Goal: Task Accomplishment & Management: Manage account settings

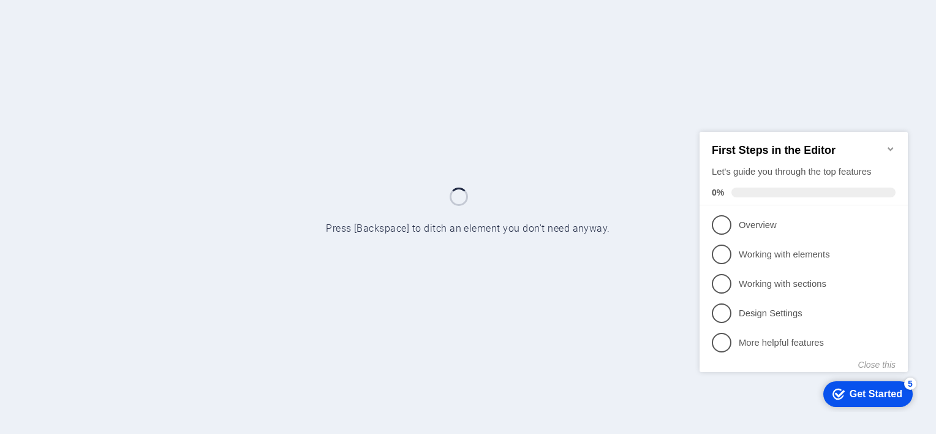
click at [893, 143] on icon "Minimize checklist" at bounding box center [891, 148] width 10 height 10
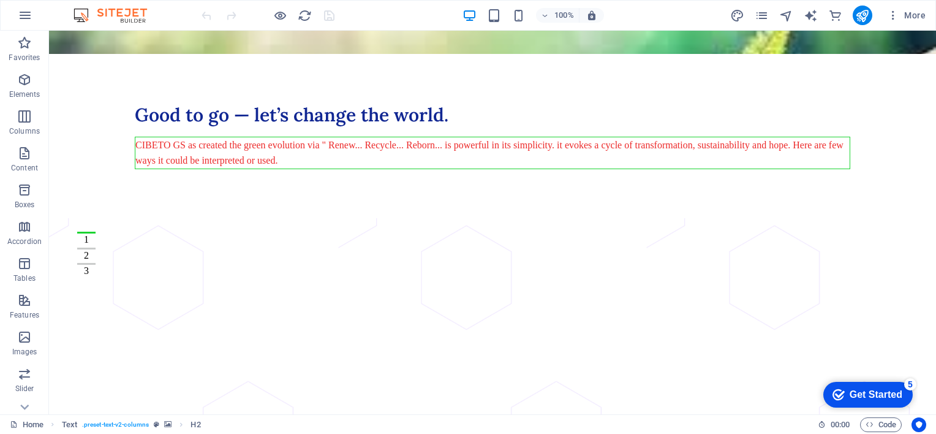
scroll to position [197, 0]
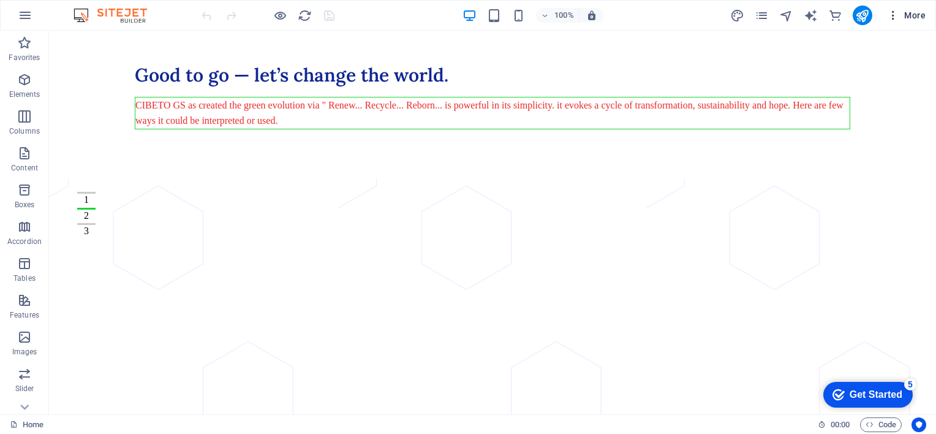
click at [922, 20] on span "More" at bounding box center [906, 15] width 39 height 12
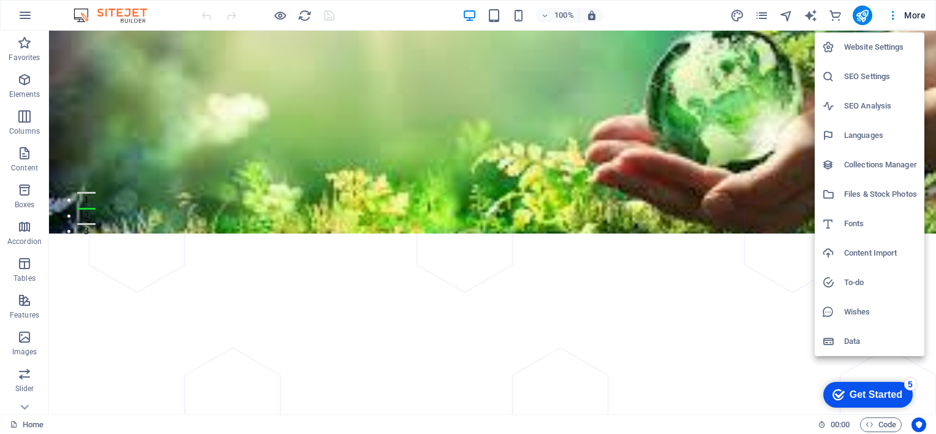
select select "41"
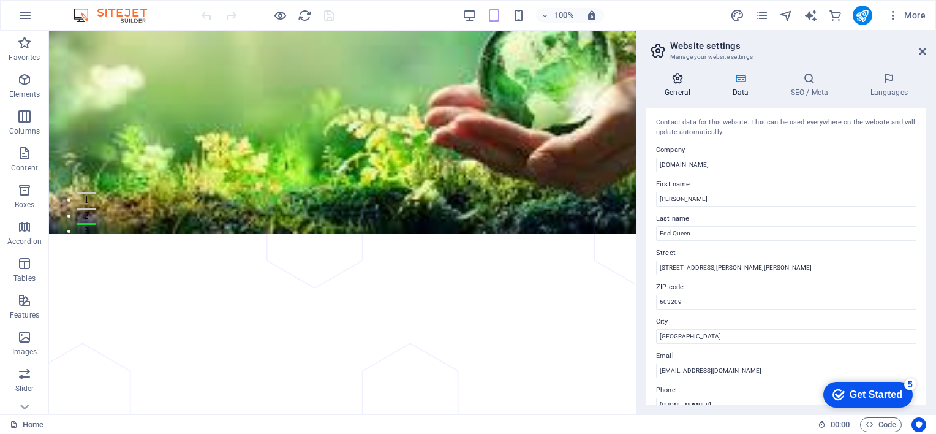
click at [0, 0] on icon at bounding box center [0, 0] width 0 height 0
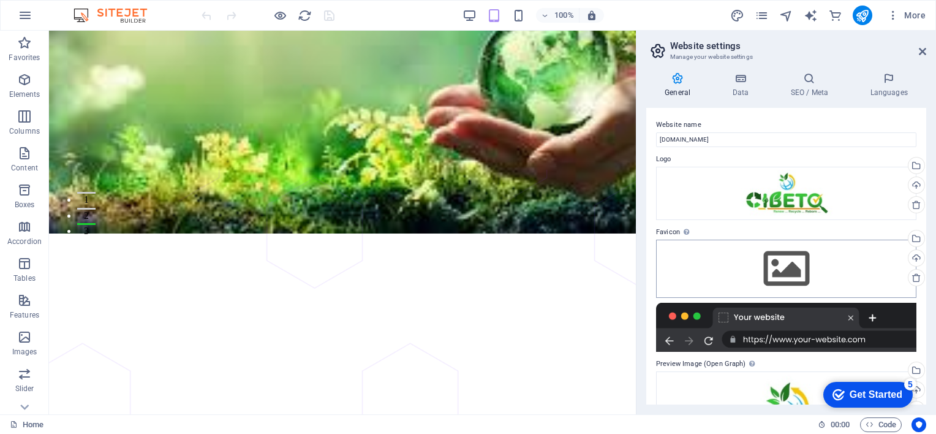
scroll to position [107, 0]
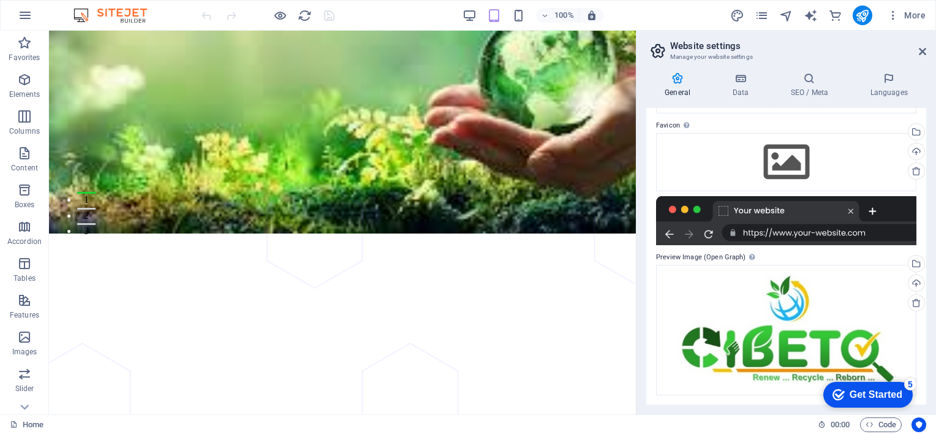
drag, startPoint x: 923, startPoint y: 230, endPoint x: 789, endPoint y: 205, distance: 135.8
click at [0, 0] on div "Website name [DOMAIN_NAME] Logo Drag files here, click to choose files or selec…" at bounding box center [0, 0] width 0 height 0
click at [906, 262] on div "Select files from the file manager, stock photos, or upload file(s)" at bounding box center [867, 264] width 80 height 46
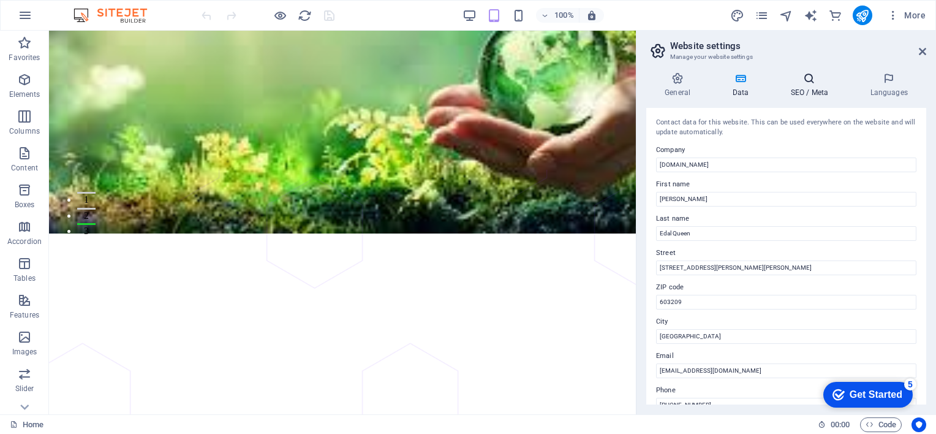
click at [0, 0] on h4 "SEO / Meta" at bounding box center [0, 0] width 0 height 0
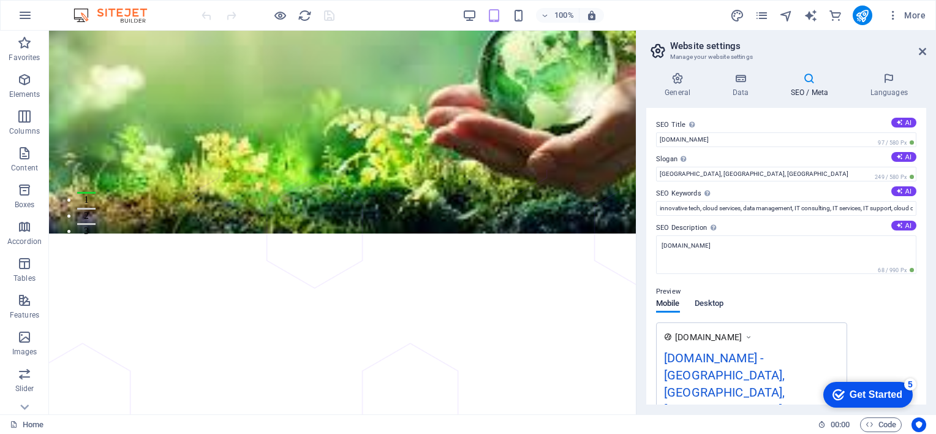
click at [716, 302] on span "Desktop" at bounding box center [709, 304] width 29 height 17
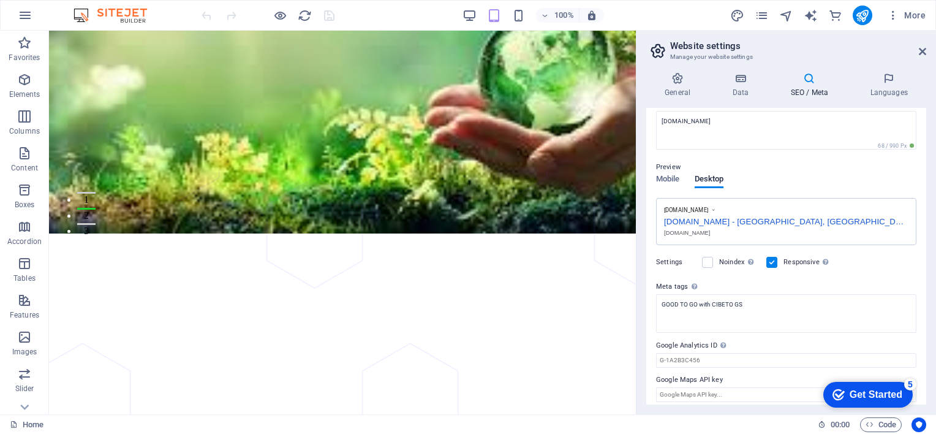
scroll to position [131, 0]
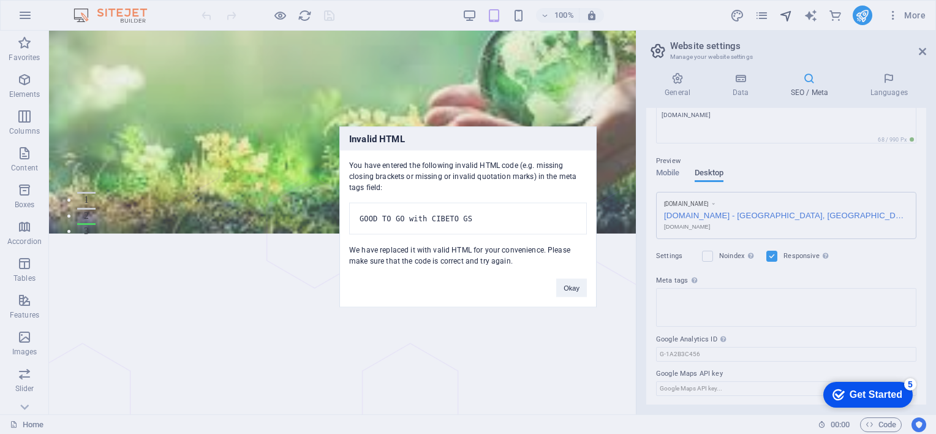
click at [787, 17] on body "[DOMAIN_NAME] Home Favorites Elements Columns Content Boxes Accordion Tables Fe…" at bounding box center [468, 217] width 936 height 434
click at [602, 117] on div "Invalid HTML You have entered the following invalid HTML code (e.g. missing clo…" at bounding box center [468, 217] width 936 height 434
click at [865, 15] on div "Invalid HTML You have entered the following invalid HTML code (e.g. missing clo…" at bounding box center [468, 217] width 936 height 434
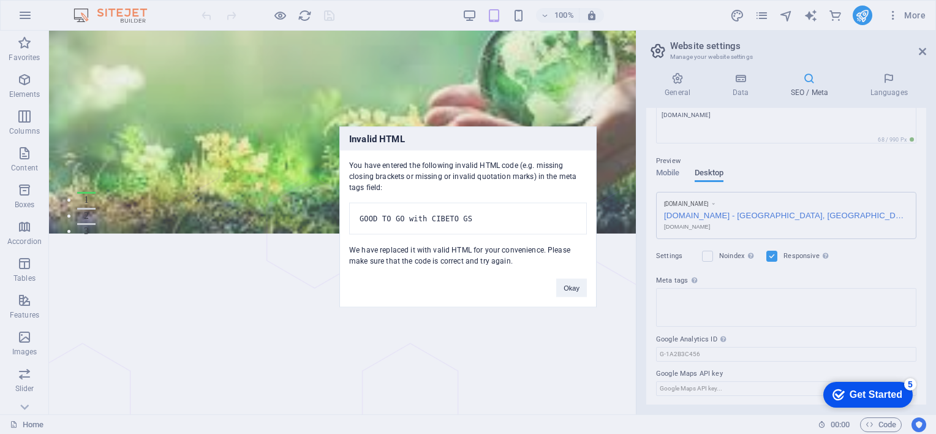
drag, startPoint x: 865, startPoint y: 15, endPoint x: 791, endPoint y: 58, distance: 86.0
click at [808, 45] on div "Invalid HTML You have entered the following invalid HTML code (e.g. missing clo…" at bounding box center [468, 217] width 936 height 434
click at [570, 295] on button "Okay" at bounding box center [571, 288] width 31 height 18
